Goal: Transaction & Acquisition: Download file/media

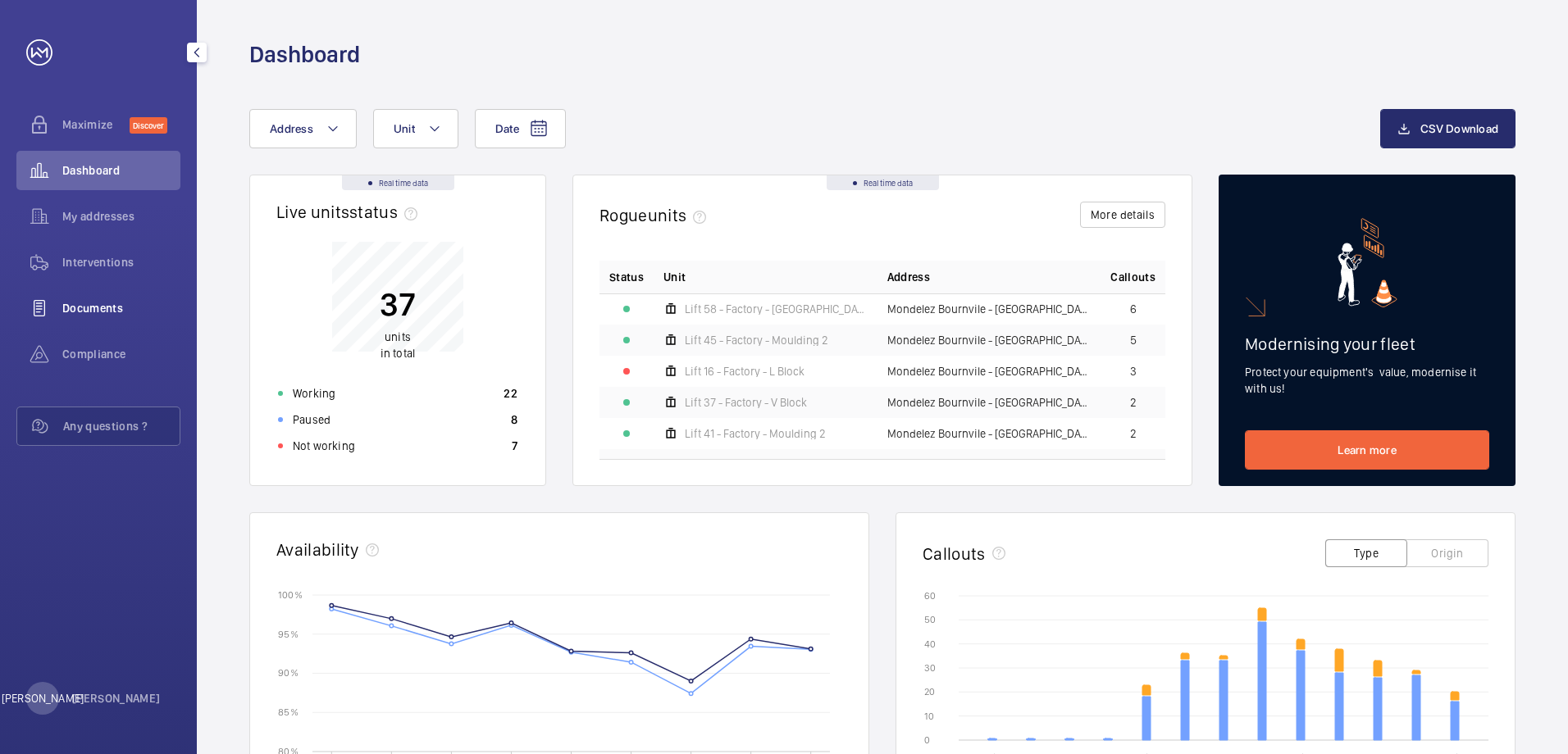
click at [95, 318] on div "Documents" at bounding box center [98, 308] width 164 height 39
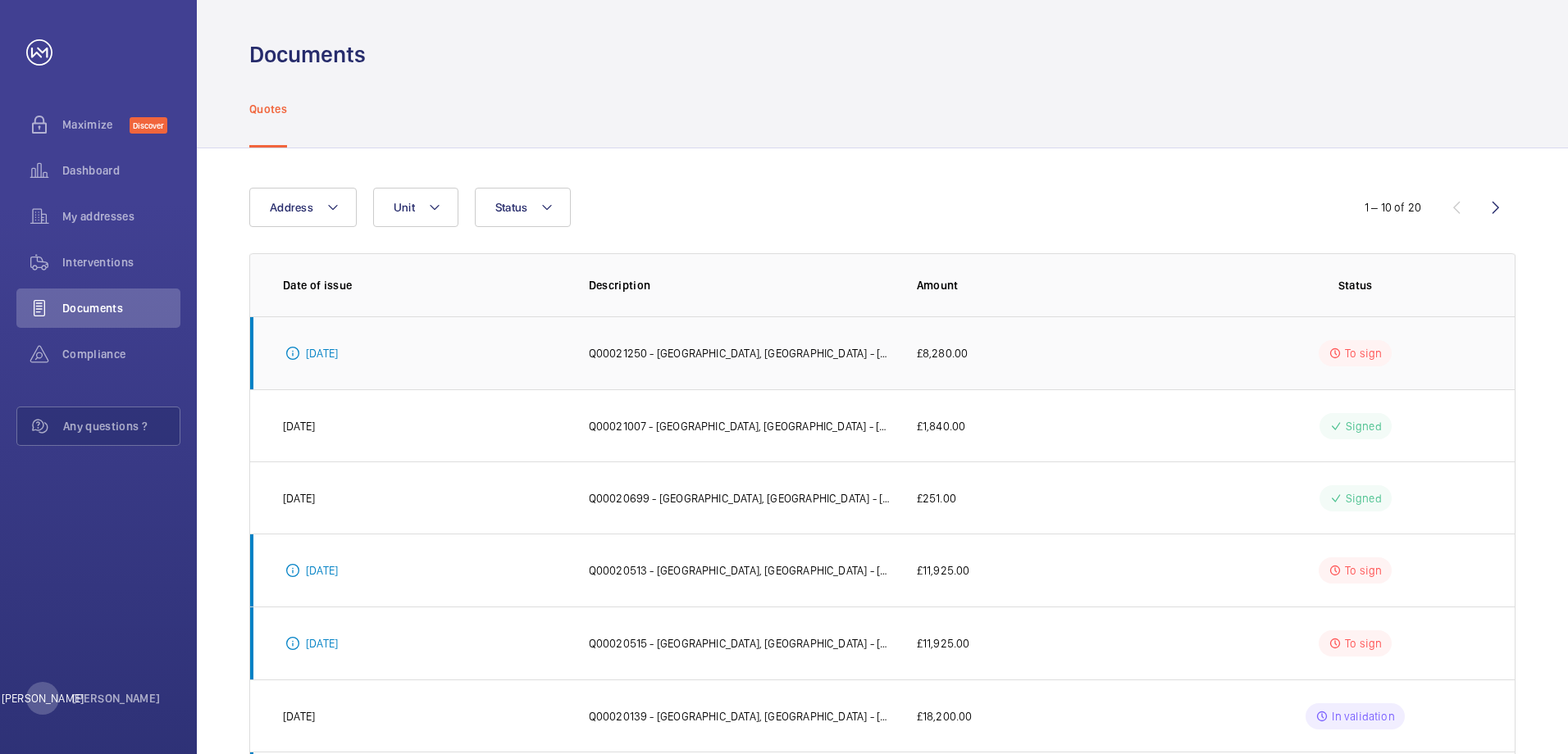
click at [755, 359] on p "Q00021250 - [GEOGRAPHIC_DATA], [GEOGRAPHIC_DATA] - [GEOGRAPHIC_DATA] | GWS - [G…" at bounding box center [740, 354] width 302 height 16
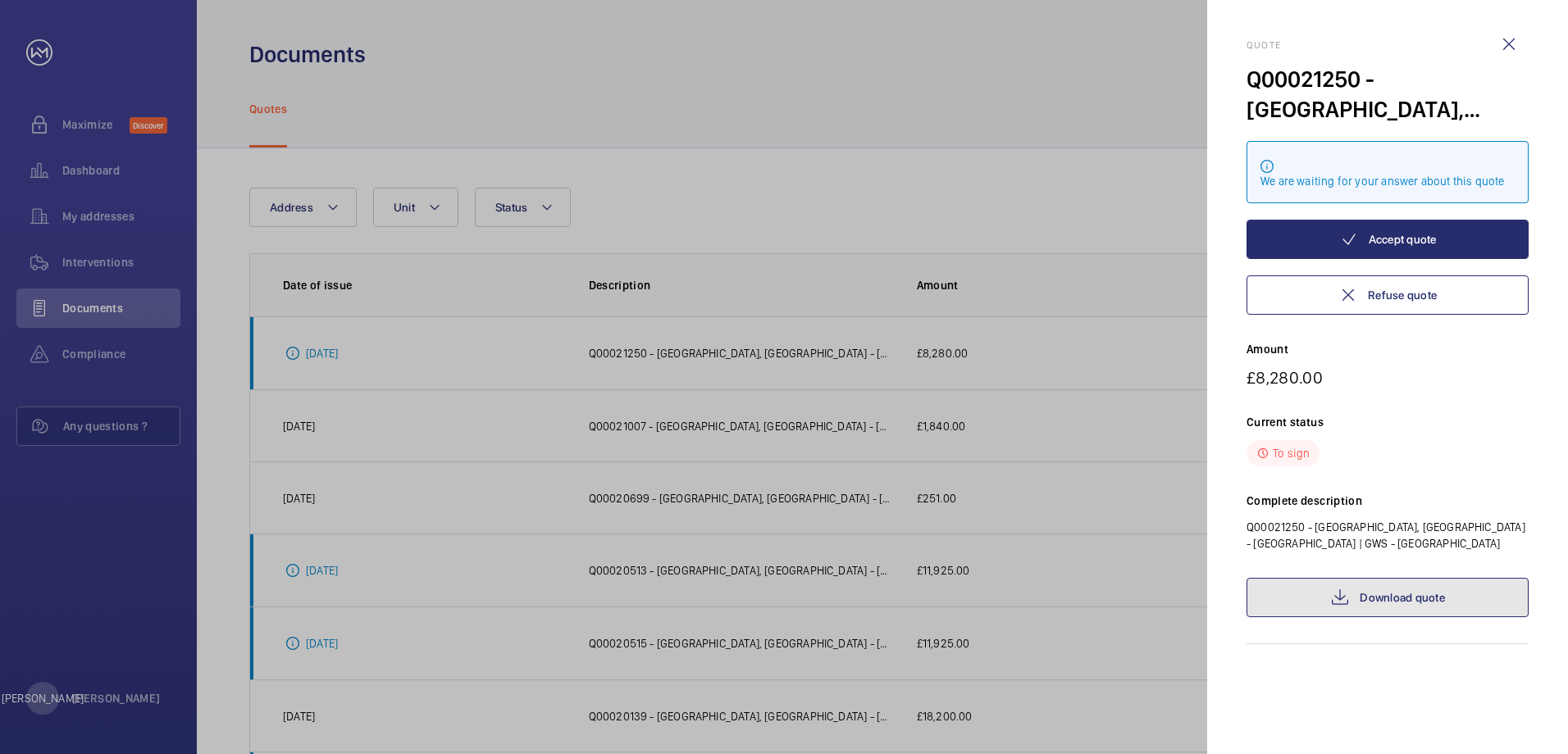
click at [1473, 597] on link "Download quote" at bounding box center [1387, 598] width 282 height 39
click at [780, 172] on div at bounding box center [784, 377] width 1568 height 754
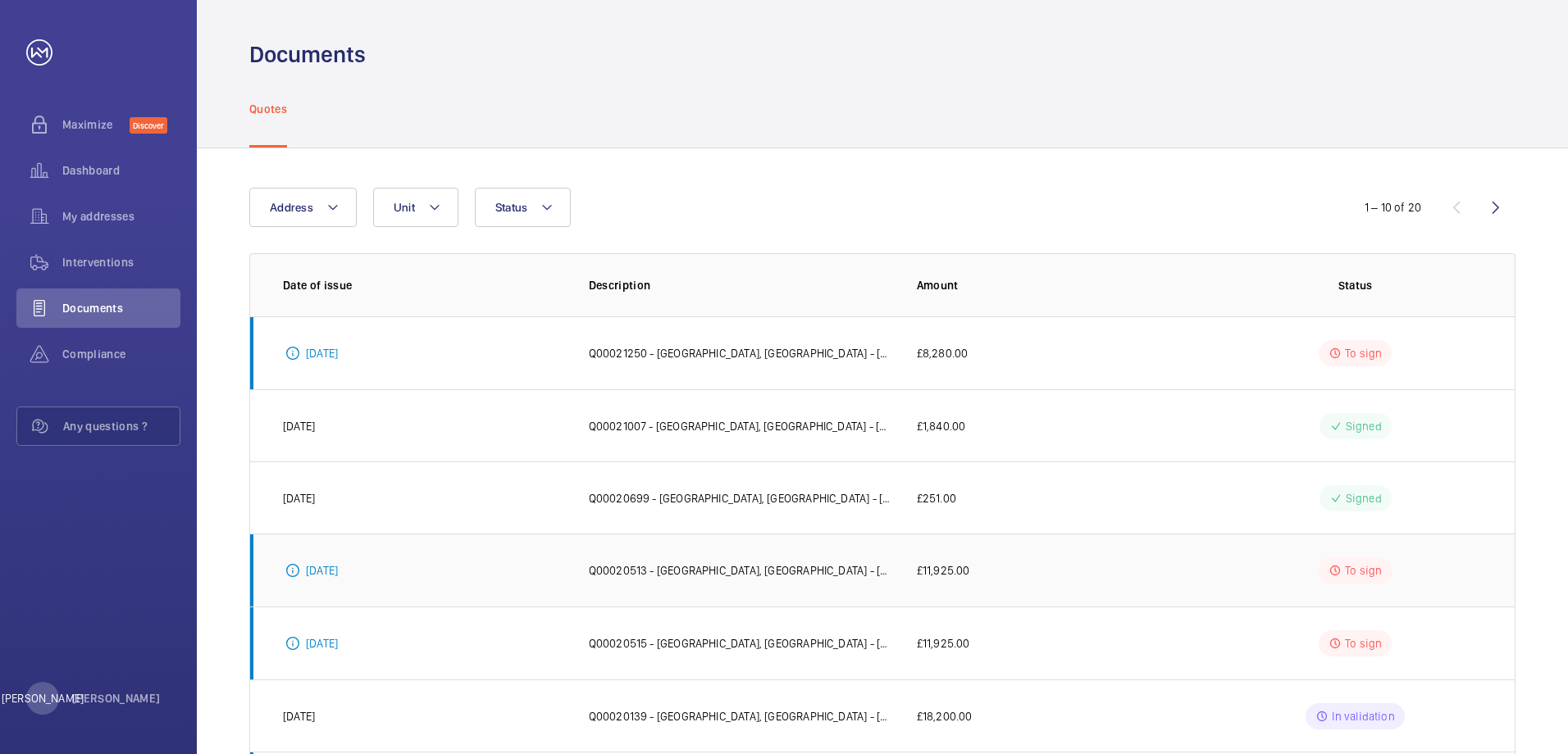
click at [811, 571] on p "Q00020513 - [GEOGRAPHIC_DATA], [GEOGRAPHIC_DATA] - [GEOGRAPHIC_DATA] | GWS - [G…" at bounding box center [740, 571] width 302 height 16
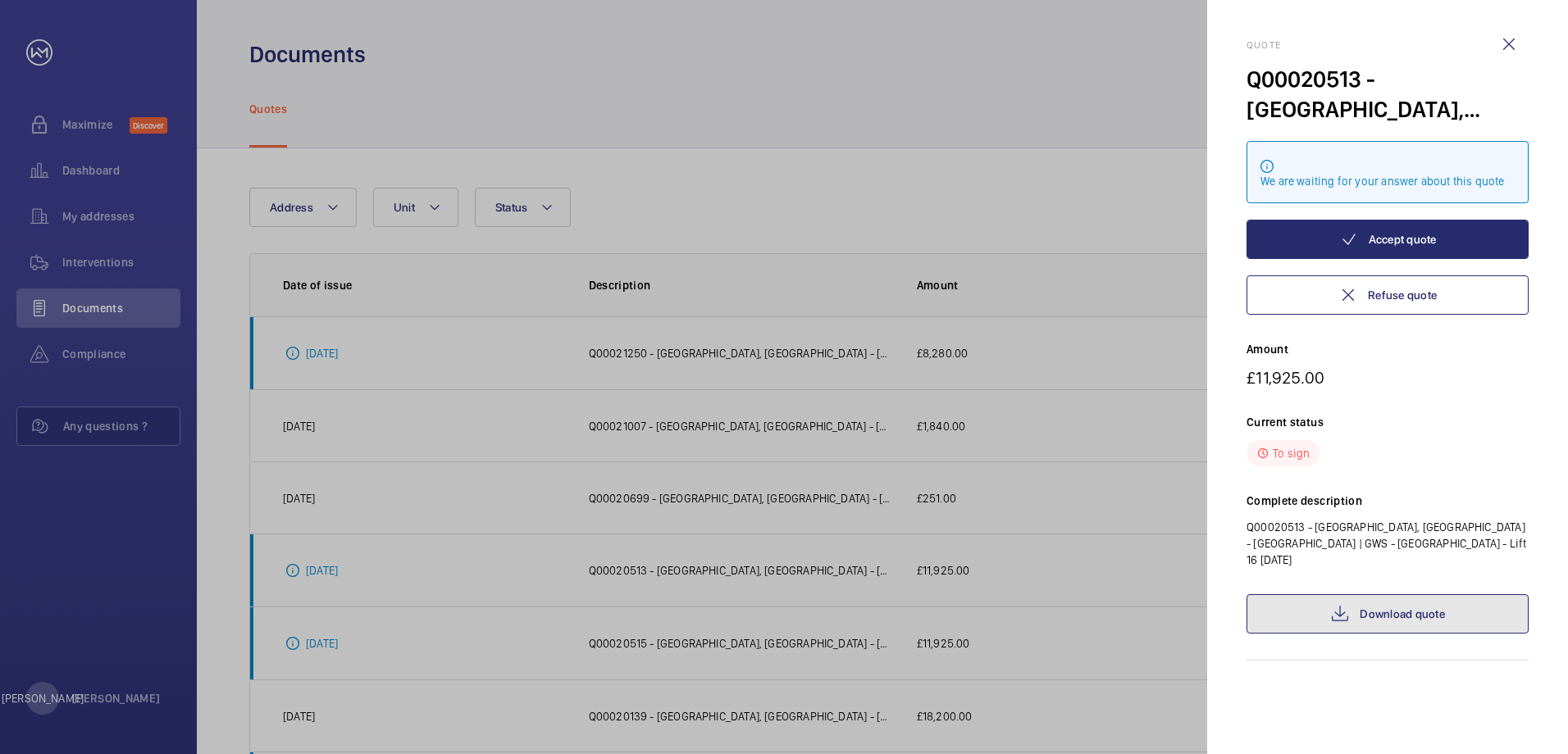
click at [1374, 602] on link "Download quote" at bounding box center [1387, 614] width 282 height 39
